Goal: Navigation & Orientation: Find specific page/section

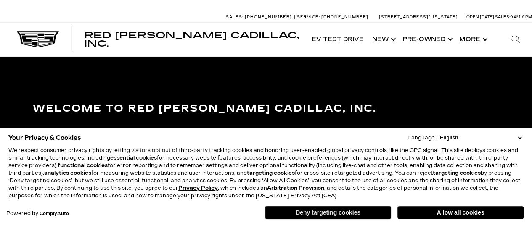
click at [348, 214] on button "Deny targeting cookies" at bounding box center [328, 212] width 126 height 13
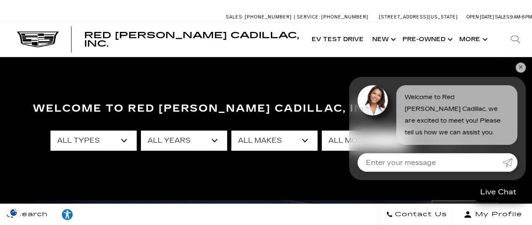
click at [523, 69] on link "✕" at bounding box center [521, 68] width 10 height 10
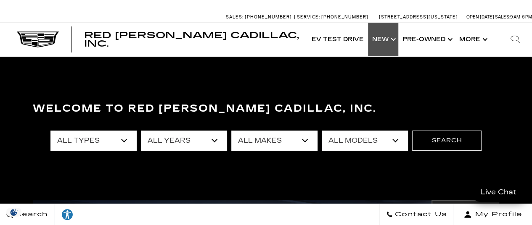
click at [385, 39] on link "Show New" at bounding box center [383, 40] width 30 height 34
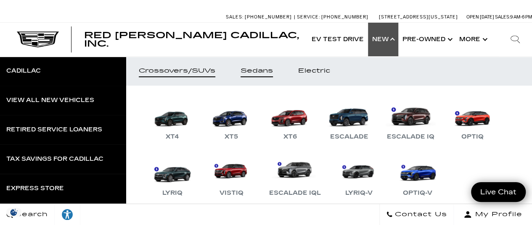
click at [268, 75] on link "Sedans" at bounding box center [257, 70] width 58 height 29
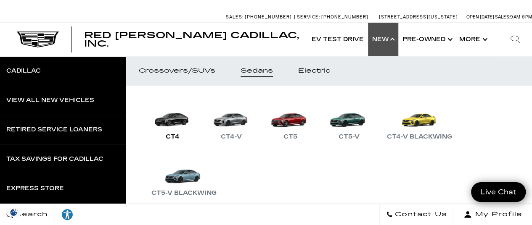
click at [178, 117] on link "CT4" at bounding box center [172, 120] width 50 height 44
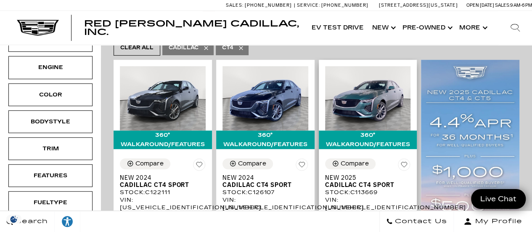
scroll to position [84, 0]
